Goal: Find specific fact: Find specific fact

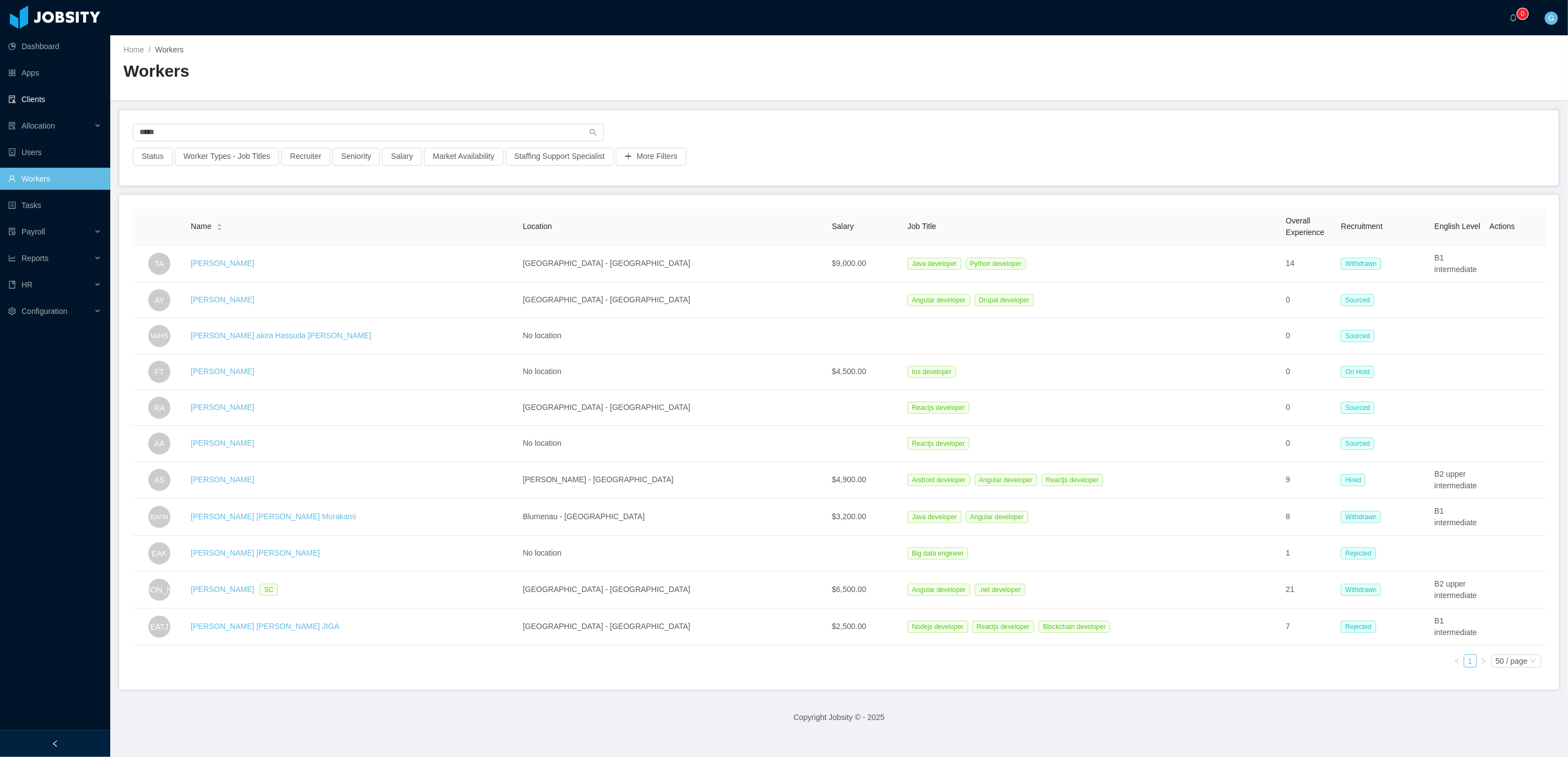
click at [53, 102] on link "Clients" at bounding box center [55, 100] width 93 height 22
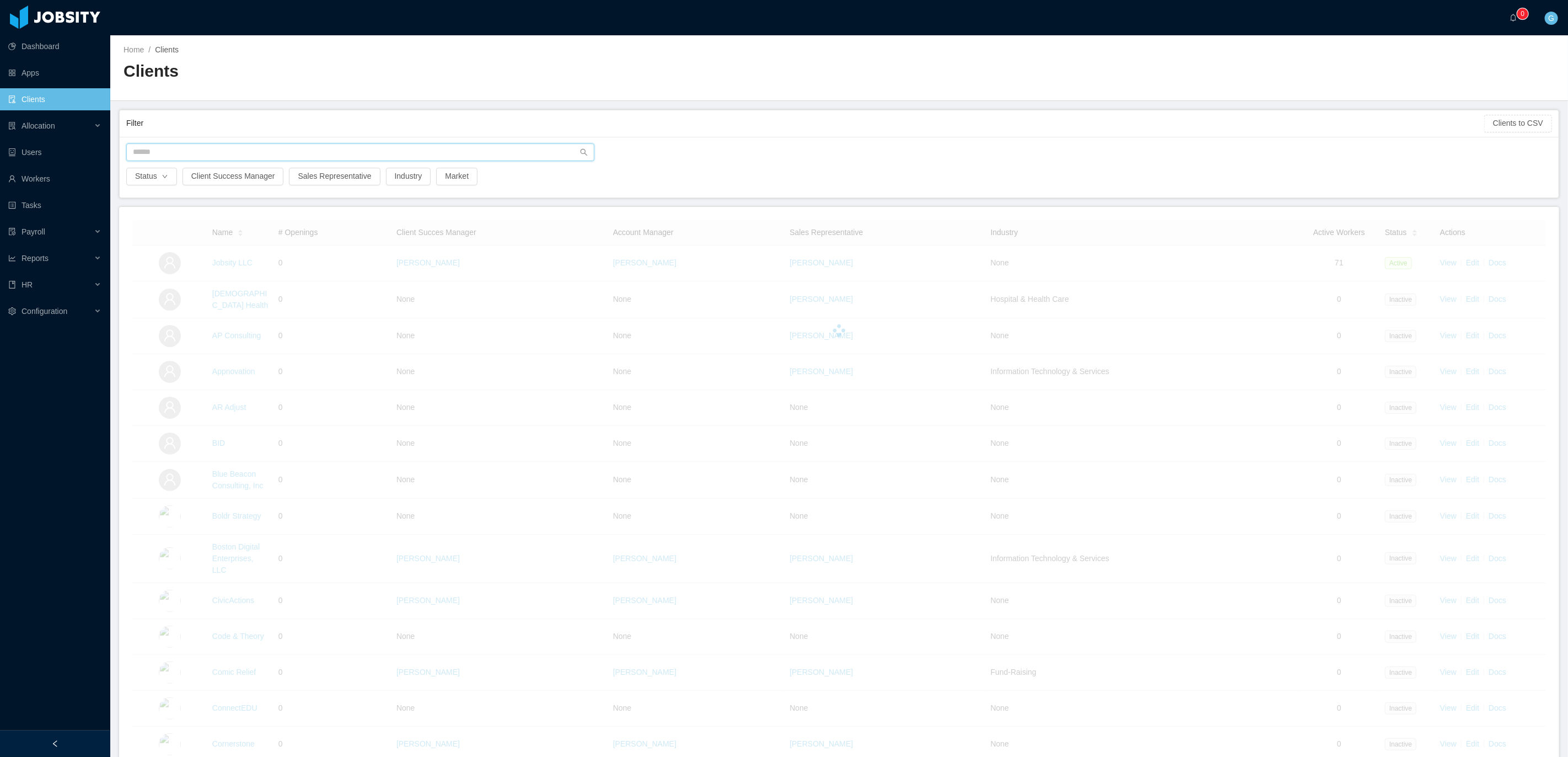
click at [245, 151] on input "text" at bounding box center [360, 152] width 469 height 18
type input "*******"
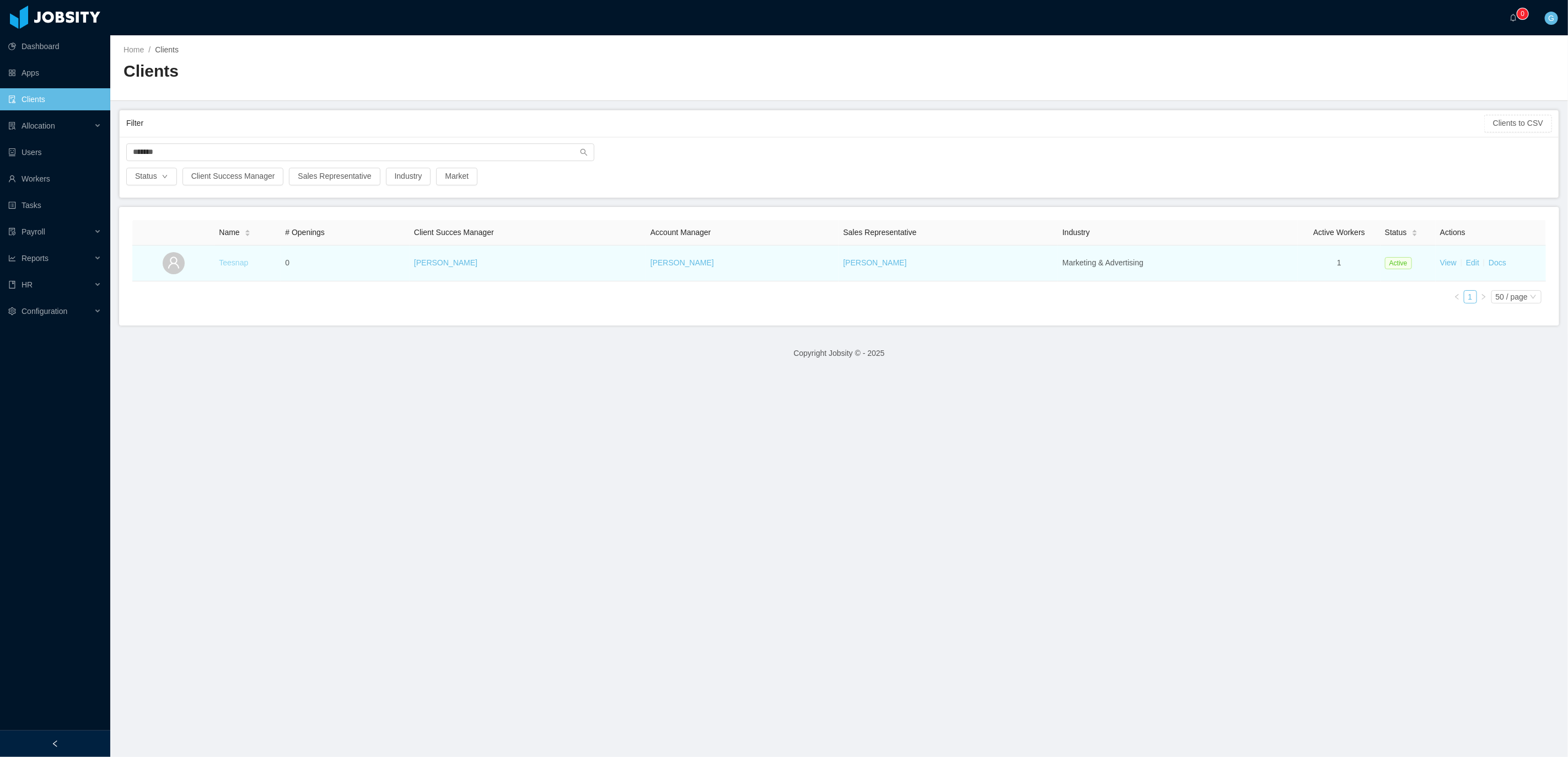
click at [226, 259] on link "Teesnap" at bounding box center [233, 261] width 29 height 8
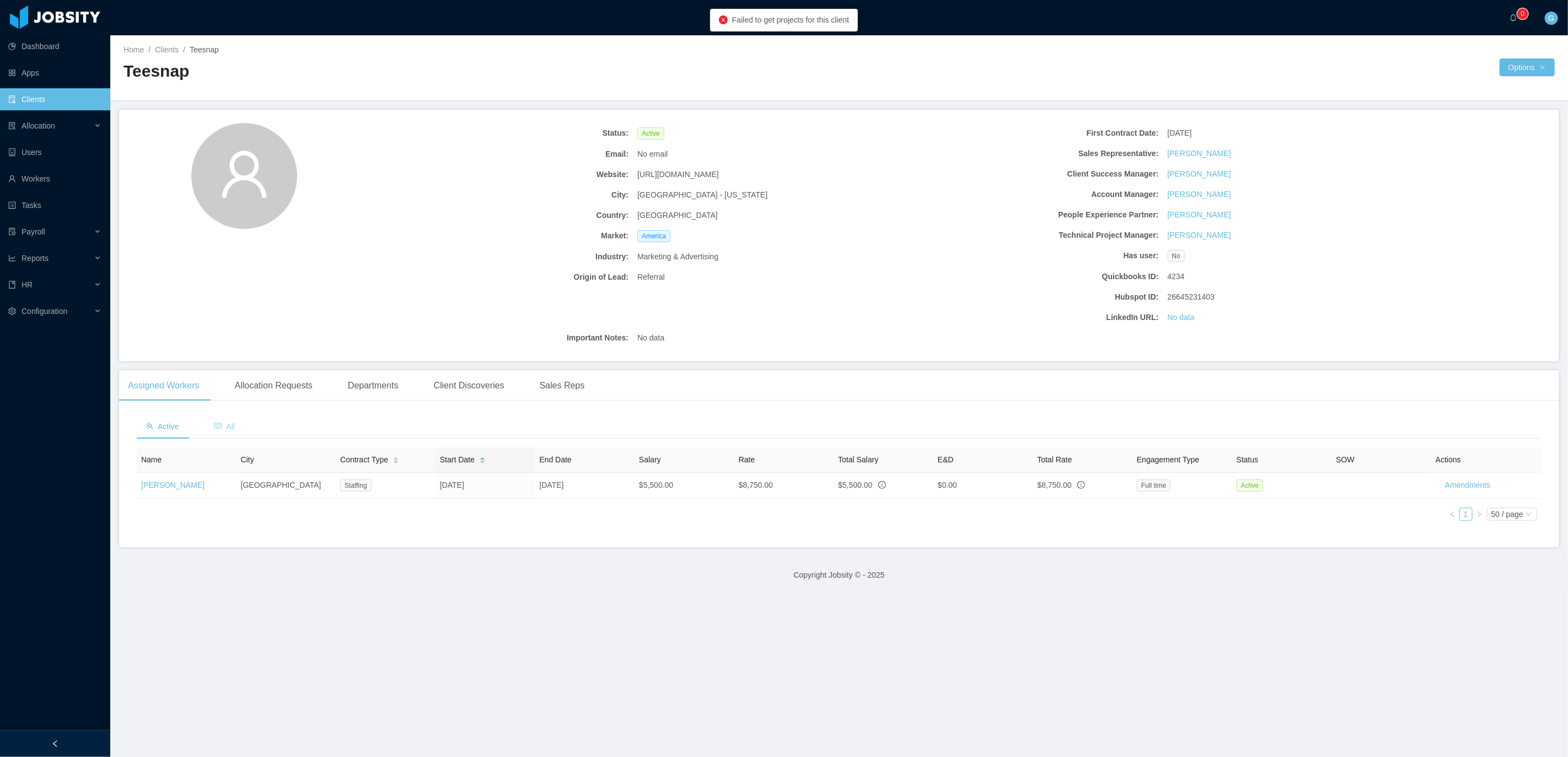
click at [227, 429] on span "All" at bounding box center [224, 426] width 21 height 8
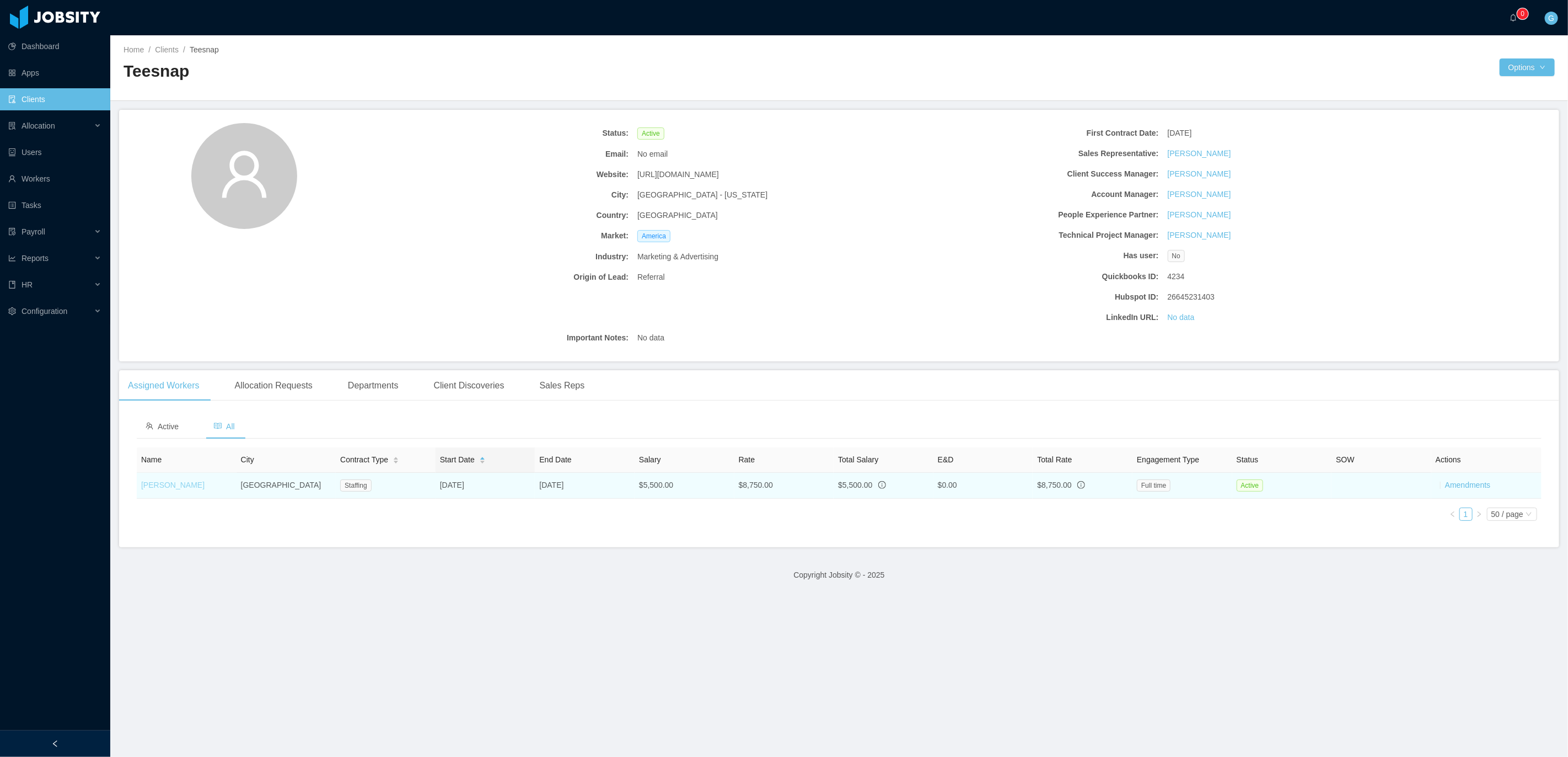
click at [180, 482] on link "[PERSON_NAME]" at bounding box center [173, 484] width 63 height 8
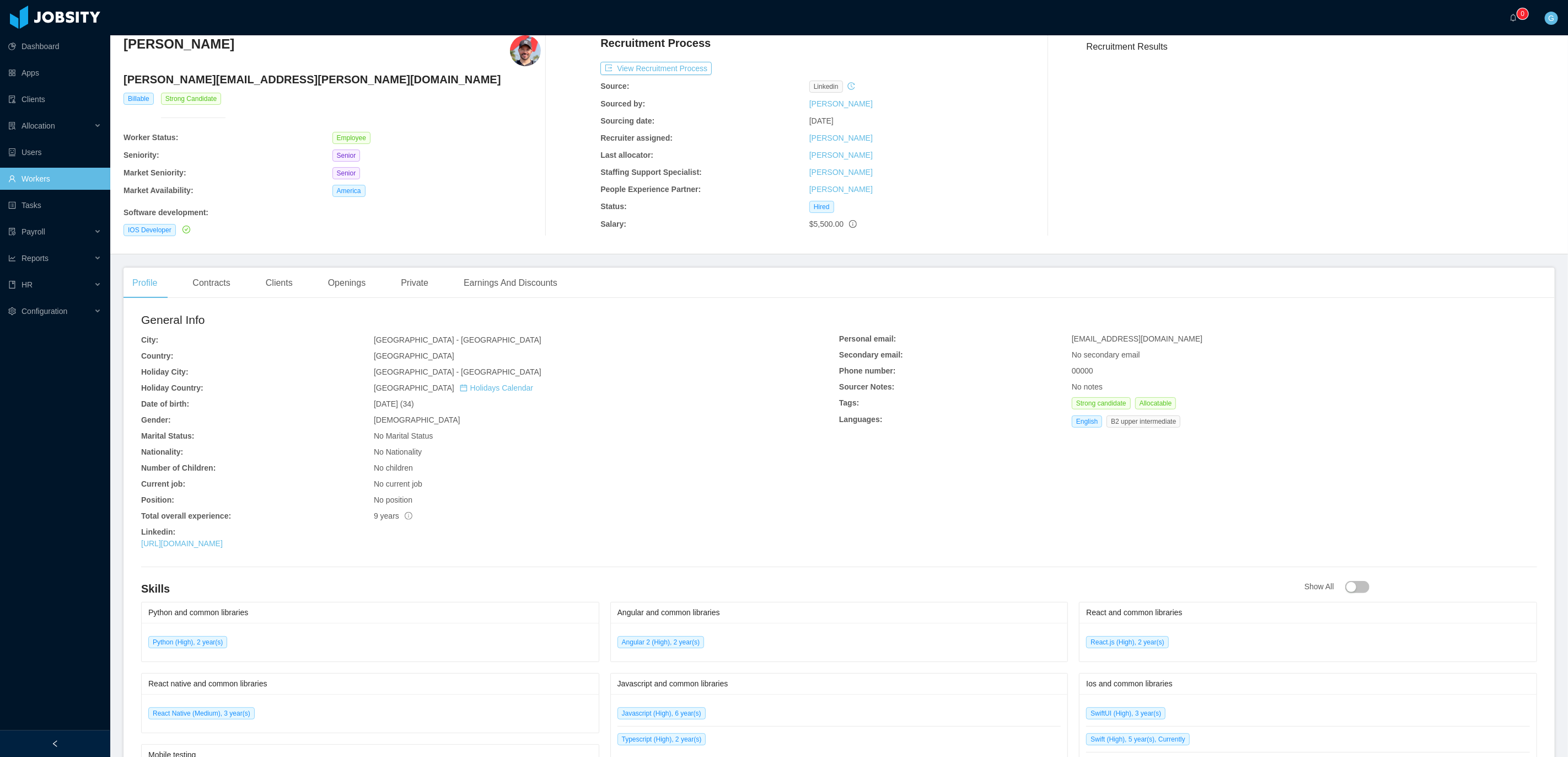
scroll to position [60, 0]
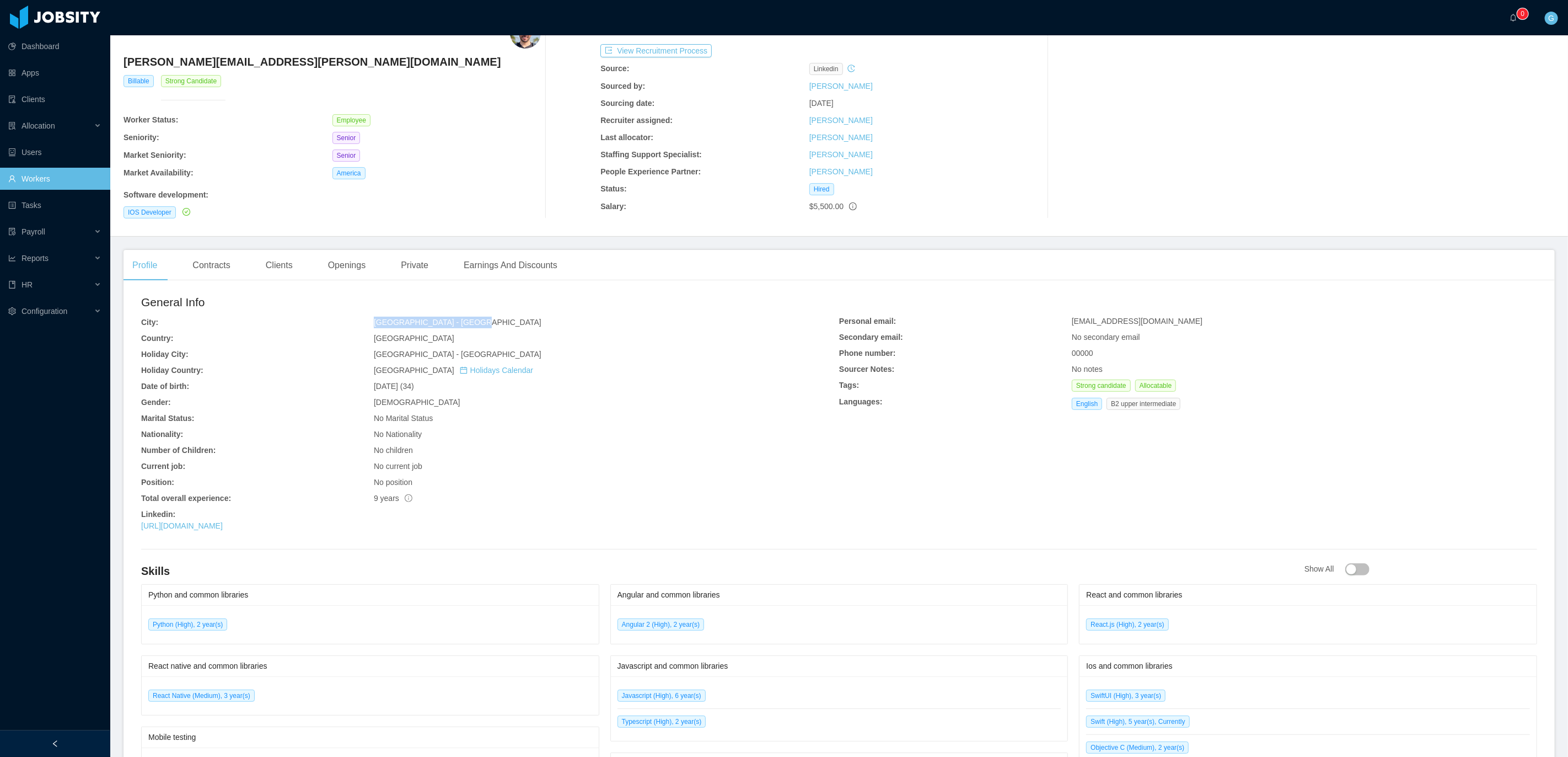
drag, startPoint x: 412, startPoint y: 309, endPoint x: 475, endPoint y: 321, distance: 64.1
click at [475, 321] on div "General Info City: [GEOGRAPHIC_DATA] - [GEOGRAPHIC_DATA] Country: [GEOGRAPHIC_D…" at bounding box center [490, 414] width 698 height 243
copy div "[GEOGRAPHIC_DATA] - [GEOGRAPHIC_DATA]"
